Goal: Obtain resource: Download file/media

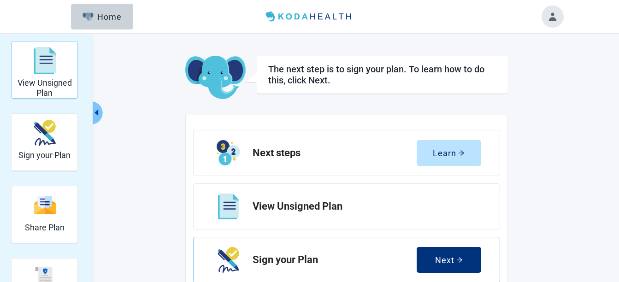
click at [50, 73] on img "View Unsigned Plan" at bounding box center [45, 61] width 22 height 28
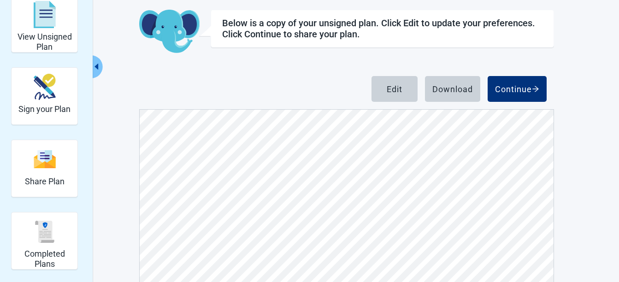
scroll to position [3592, 0]
click at [460, 87] on div "Download" at bounding box center [452, 88] width 41 height 9
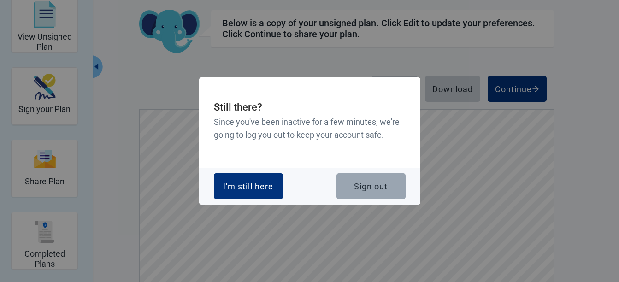
click at [376, 180] on button "Sign out" at bounding box center [370, 186] width 69 height 26
